Goal: Task Accomplishment & Management: Manage account settings

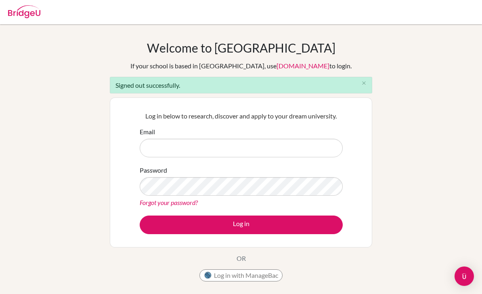
scroll to position [73, 0]
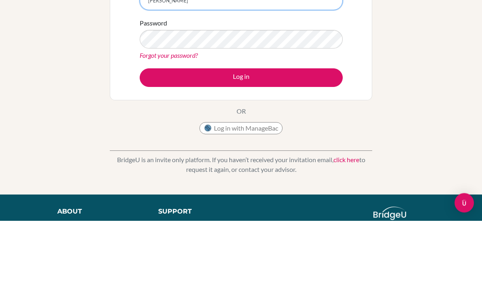
type input "nandin.b@mbo.edu.mn"
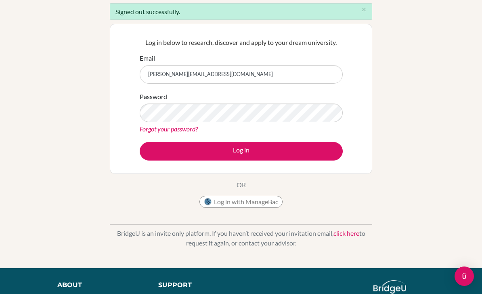
click at [164, 145] on button "Log in" at bounding box center [241, 151] width 203 height 19
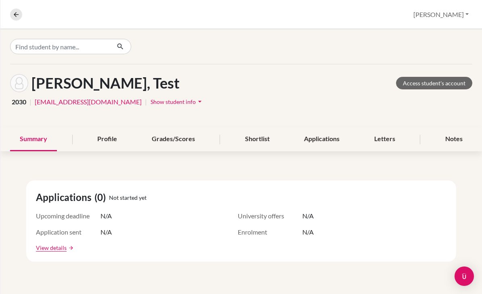
click at [113, 142] on div "Profile" at bounding box center [107, 139] width 39 height 24
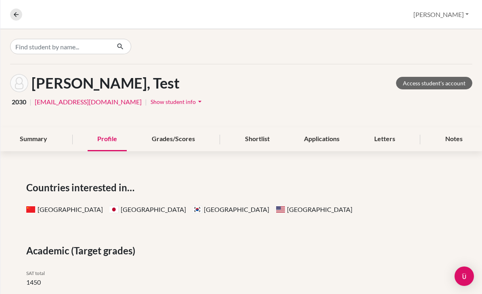
click at [452, 15] on button "[PERSON_NAME]" at bounding box center [441, 14] width 63 height 15
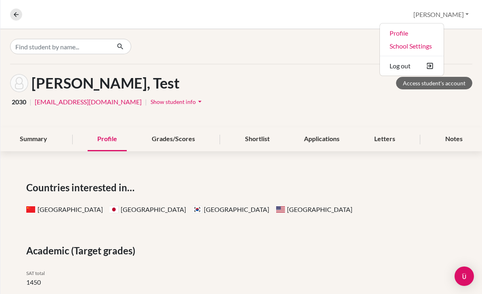
click at [323, 63] on div at bounding box center [241, 46] width 482 height 35
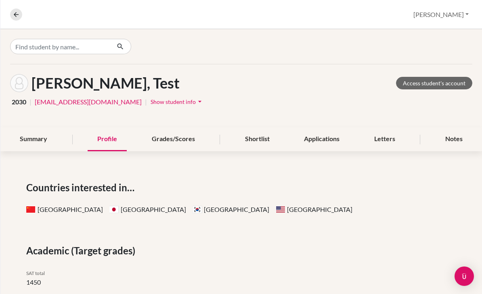
click at [18, 12] on icon at bounding box center [16, 14] width 7 height 7
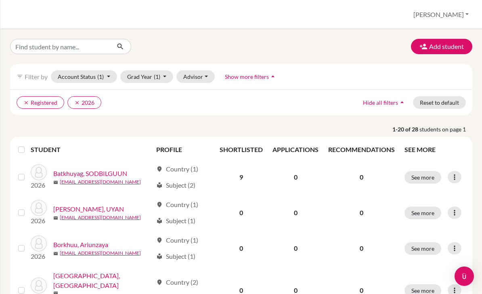
click at [197, 80] on button "Advisor" at bounding box center [195, 76] width 38 height 13
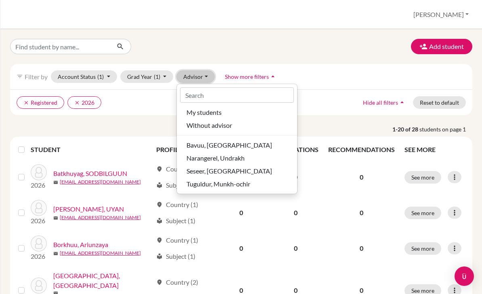
click at [189, 111] on span "My students" at bounding box center [204, 112] width 35 height 10
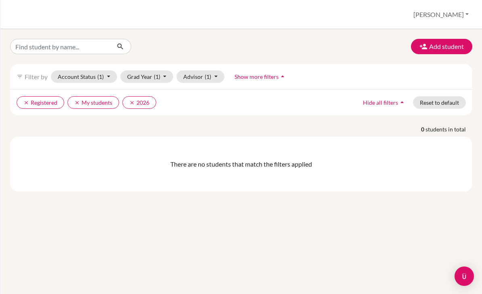
click at [127, 99] on button "clear 2026" at bounding box center [139, 102] width 34 height 13
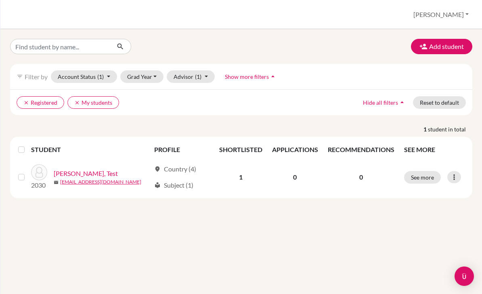
click at [25, 104] on icon "clear" at bounding box center [26, 103] width 6 height 6
click at [416, 176] on button "See more" at bounding box center [422, 177] width 37 height 13
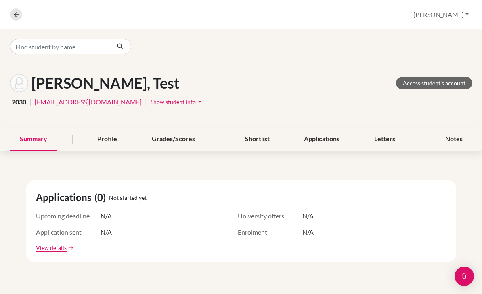
click at [97, 140] on div "Profile" at bounding box center [107, 139] width 39 height 24
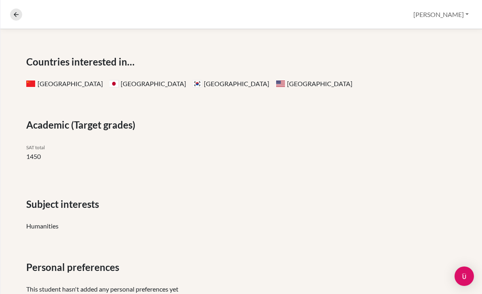
click at [19, 13] on icon at bounding box center [16, 14] width 7 height 7
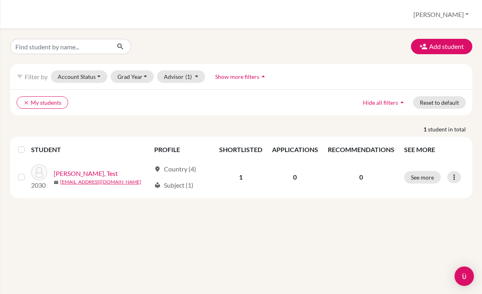
click at [420, 183] on button "See more" at bounding box center [422, 177] width 37 height 13
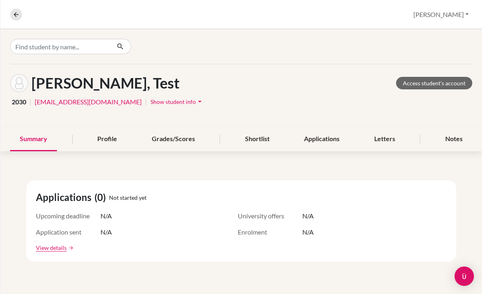
click at [196, 143] on div "Grades/Scores" at bounding box center [173, 139] width 63 height 24
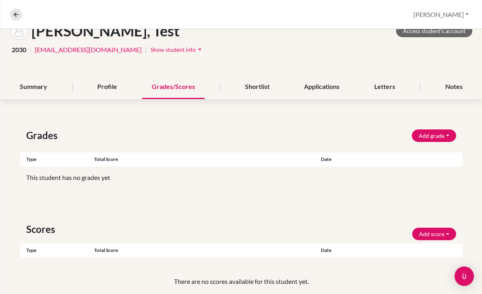
scroll to position [54, 0]
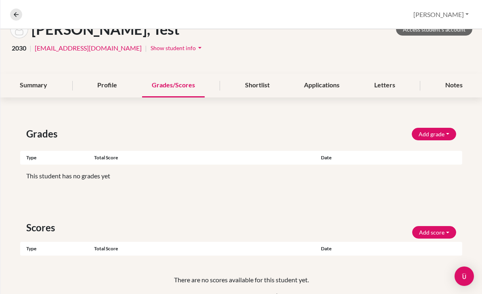
click at [247, 88] on div "Shortlist" at bounding box center [257, 85] width 44 height 24
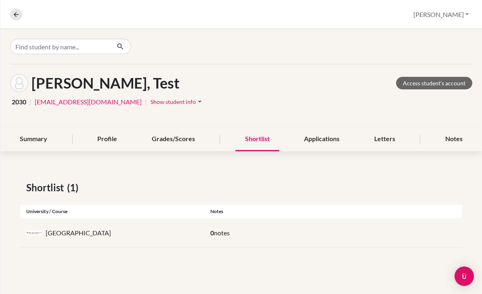
click at [322, 146] on div "Applications" at bounding box center [321, 139] width 55 height 24
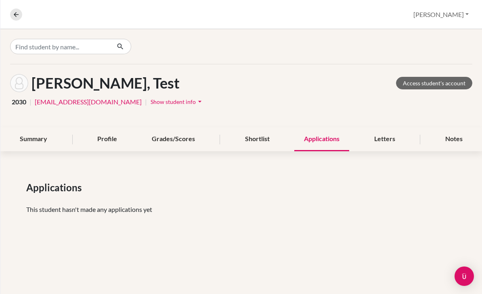
click at [386, 142] on div "Letters" at bounding box center [385, 139] width 40 height 24
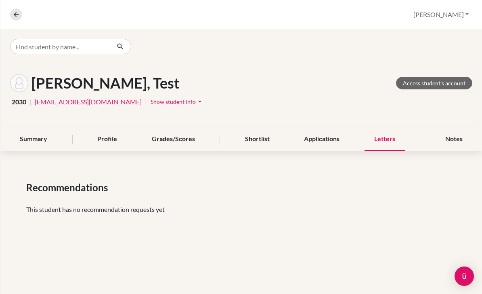
click at [457, 15] on button "[PERSON_NAME]" at bounding box center [441, 14] width 63 height 15
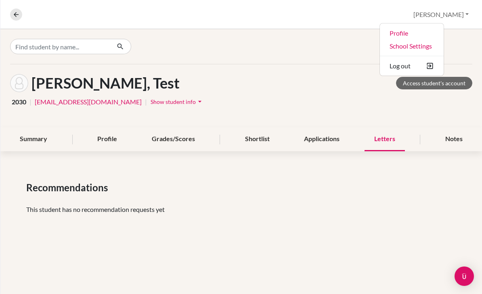
click at [437, 71] on button "Log out" at bounding box center [412, 65] width 64 height 13
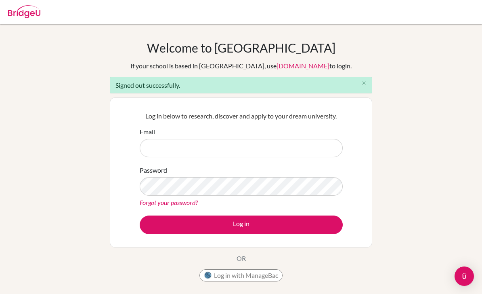
scroll to position [73, 0]
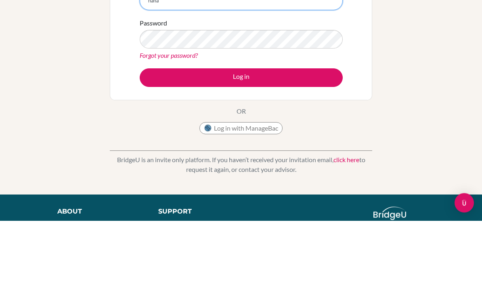
type input "[EMAIL_ADDRESS][DOMAIN_NAME]"
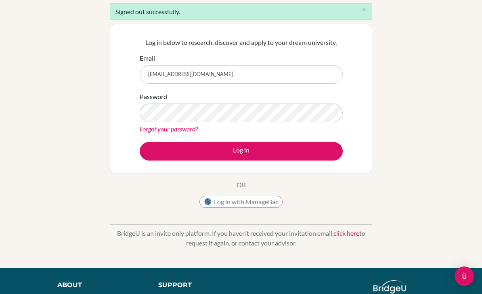
click at [165, 147] on button "Log in" at bounding box center [241, 151] width 203 height 19
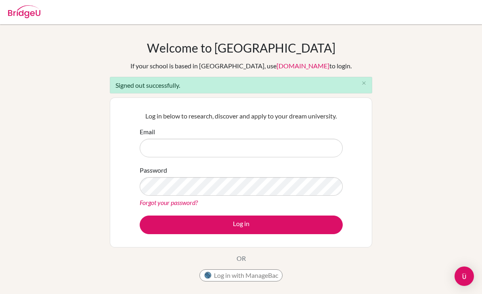
scroll to position [73, 0]
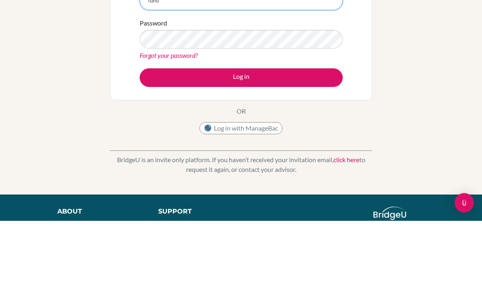
type input "nandin.b@mbo.edu.mn"
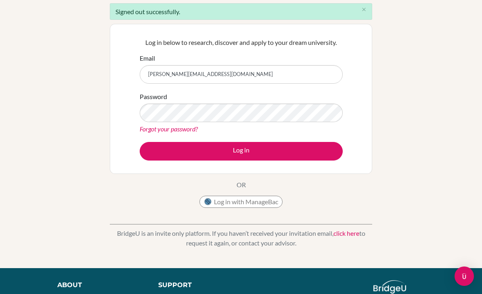
click at [278, 147] on button "Log in" at bounding box center [241, 151] width 203 height 19
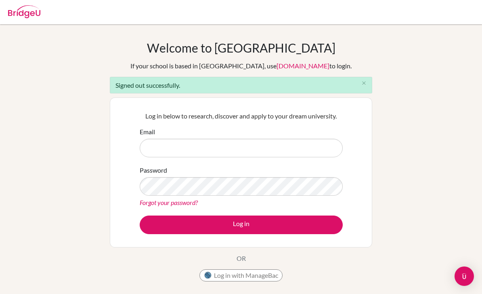
scroll to position [73, 0]
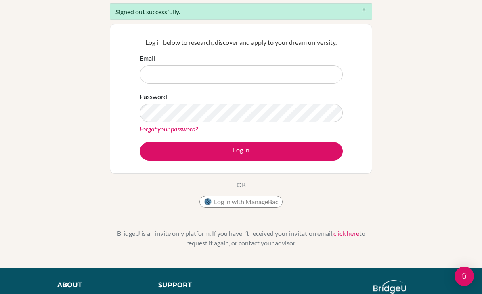
click at [157, 76] on input "Email" at bounding box center [241, 74] width 203 height 19
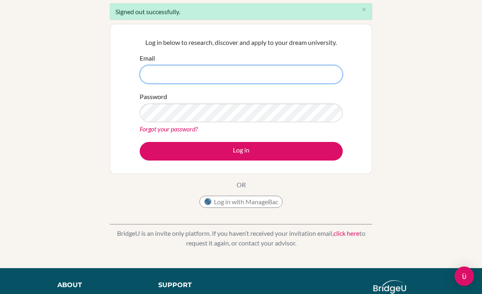
type input "nandin.b@mbo.edu.mn"
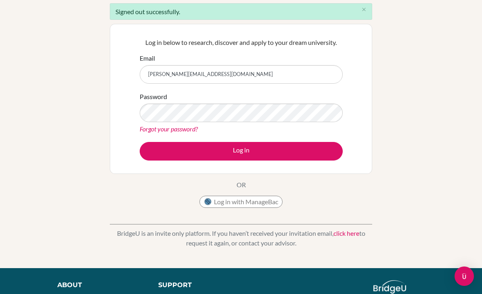
click at [241, 151] on button "Log in" at bounding box center [241, 151] width 203 height 19
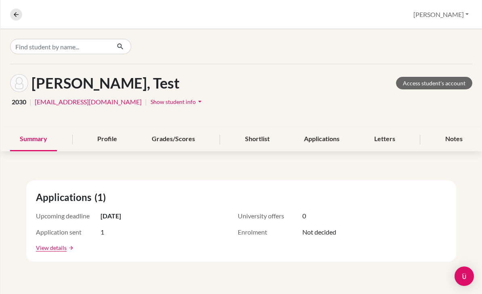
click at [464, 277] on img "Open Intercom Messenger" at bounding box center [464, 276] width 10 height 10
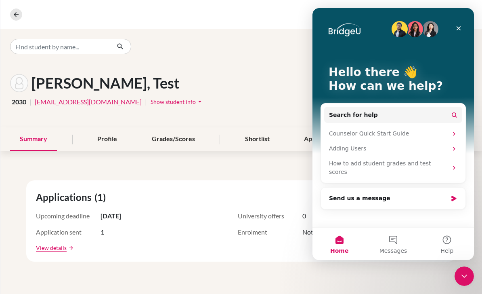
click at [447, 241] on button "Help" at bounding box center [447, 243] width 54 height 32
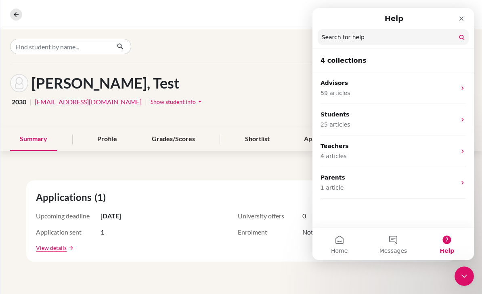
click at [393, 242] on button "Messages" at bounding box center [393, 243] width 54 height 32
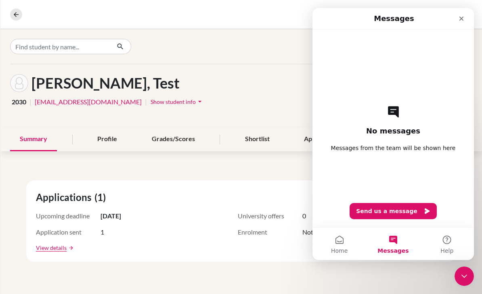
click at [335, 241] on button "Home" at bounding box center [339, 243] width 54 height 32
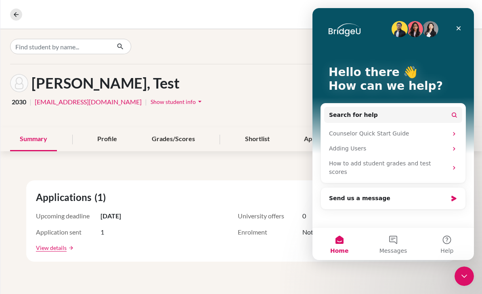
click at [457, 25] on icon "Close" at bounding box center [458, 28] width 6 height 6
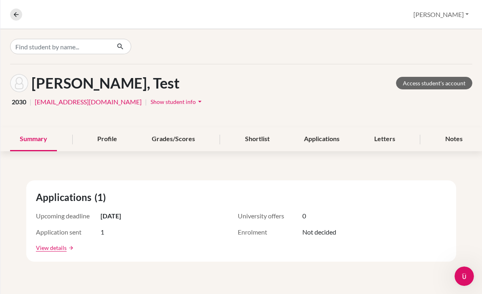
click at [14, 15] on icon at bounding box center [16, 14] width 7 height 7
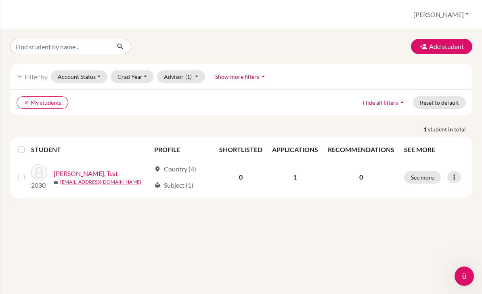
click at [452, 13] on button "[PERSON_NAME]" at bounding box center [441, 14] width 63 height 15
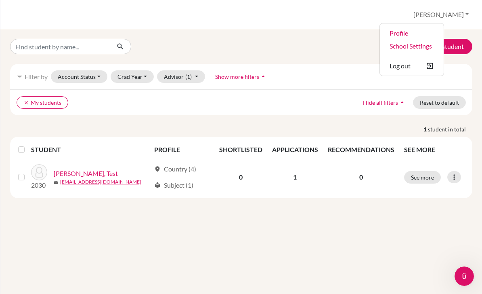
click at [420, 30] on link "Profile" at bounding box center [412, 33] width 64 height 13
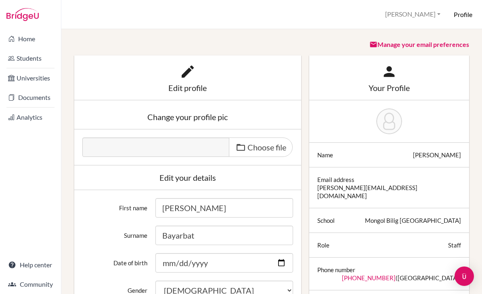
click at [34, 35] on link "Home" at bounding box center [31, 39] width 58 height 16
